Goal: Navigation & Orientation: Find specific page/section

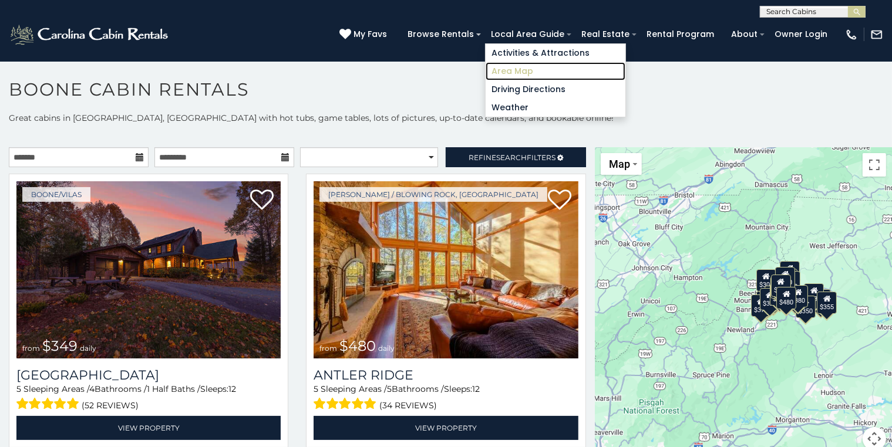
click at [538, 69] on link "Area Map" at bounding box center [556, 71] width 140 height 18
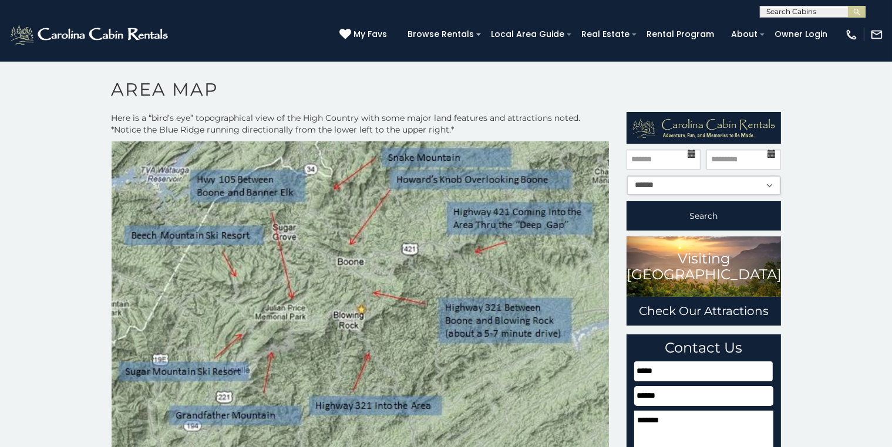
click at [475, 379] on img at bounding box center [361, 332] width 498 height 380
